Goal: Find specific page/section: Find specific page/section

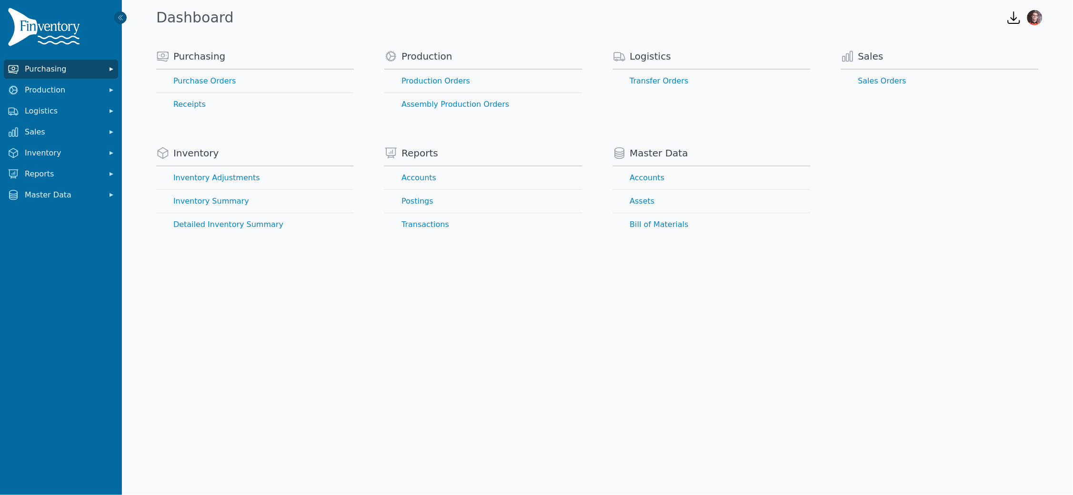
click at [61, 68] on span "Purchasing" at bounding box center [63, 68] width 76 height 11
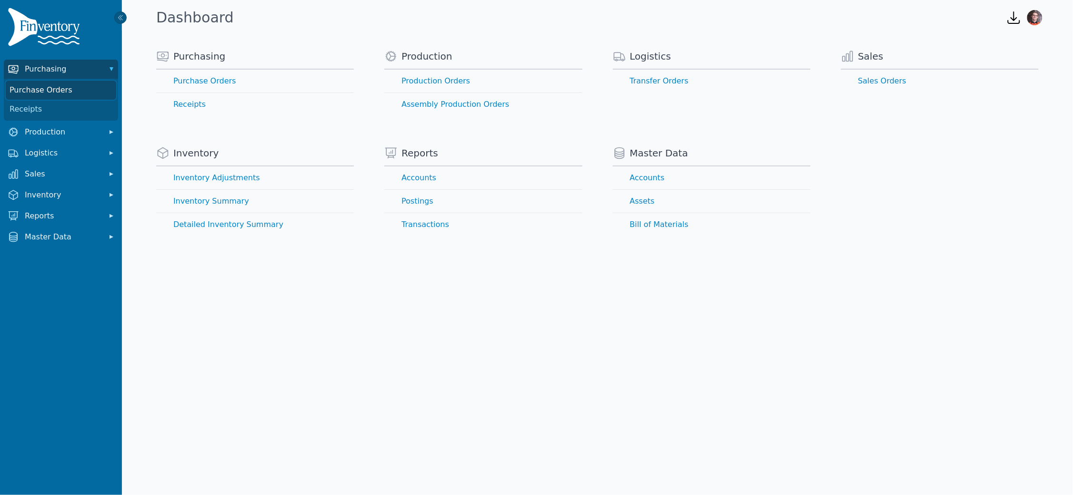
click at [58, 93] on link "Purchase Orders" at bounding box center [61, 90] width 111 height 19
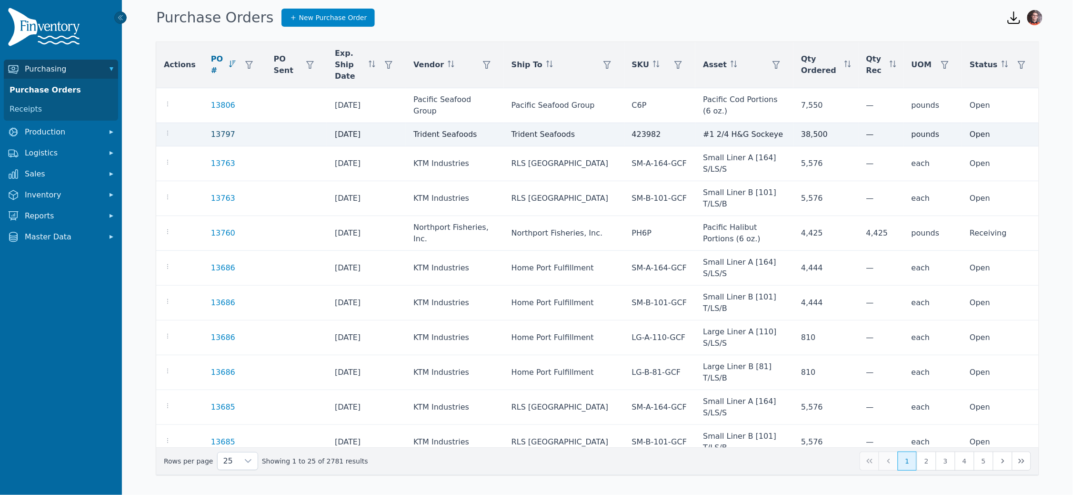
click at [219, 134] on link "13797" at bounding box center [223, 134] width 24 height 11
